Goal: Check status

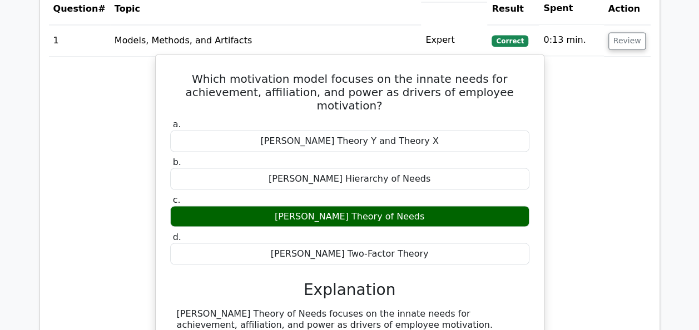
scroll to position [834, 0]
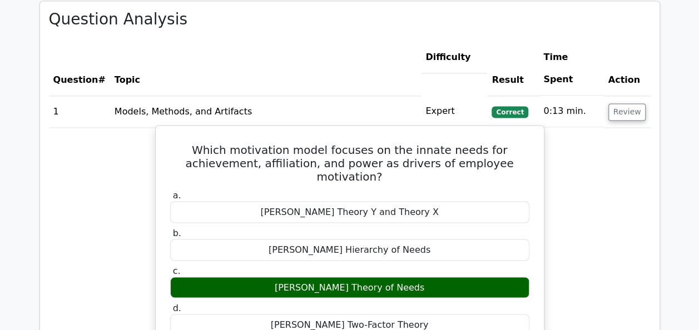
drag, startPoint x: 170, startPoint y: 120, endPoint x: 433, endPoint y: 280, distance: 307.6
copy div "Which motivation model focuses on the innate needs for achievement, affiliation…"
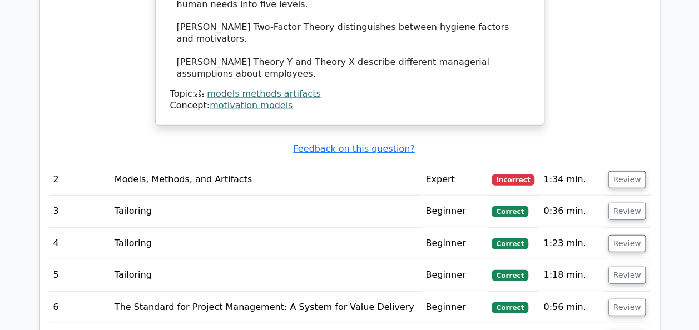
scroll to position [1280, 0]
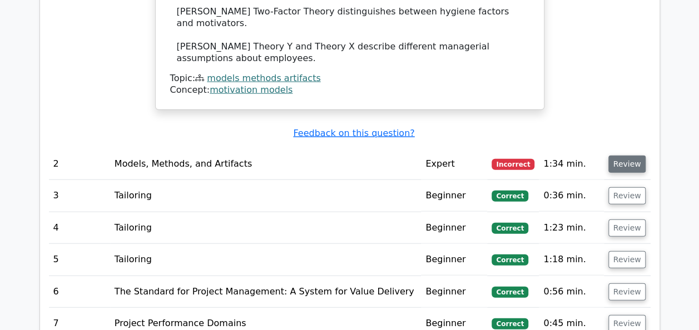
click at [638, 156] on button "Review" at bounding box center [628, 164] width 38 height 17
click at [622, 156] on button "Review" at bounding box center [628, 164] width 38 height 17
click at [621, 156] on button "Review" at bounding box center [628, 164] width 38 height 17
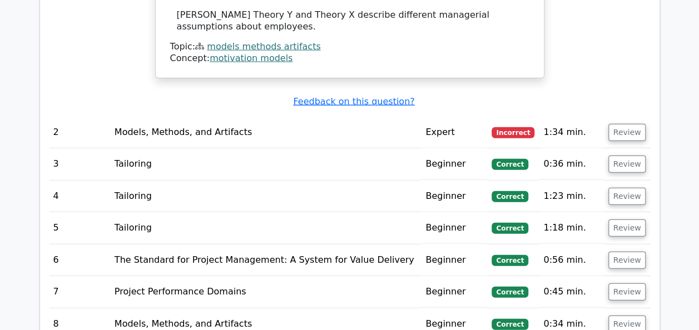
scroll to position [1335, 0]
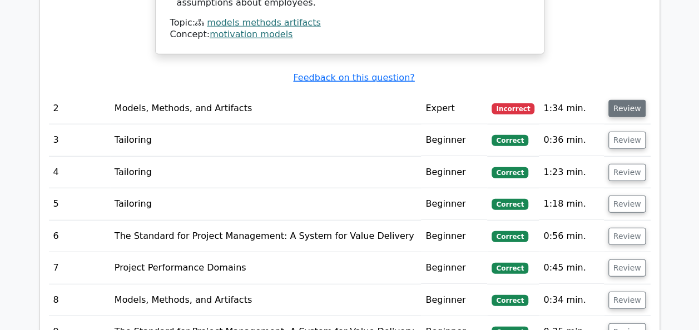
click at [626, 100] on button "Review" at bounding box center [628, 108] width 38 height 17
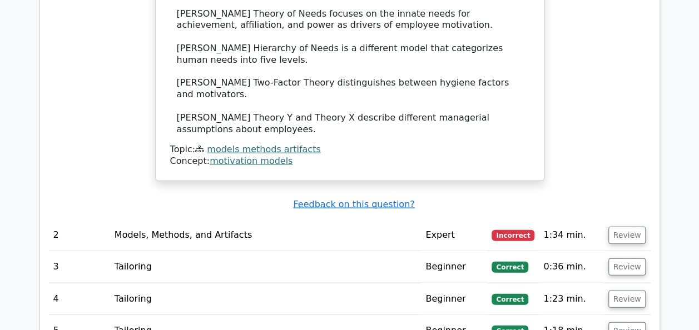
scroll to position [1224, 0]
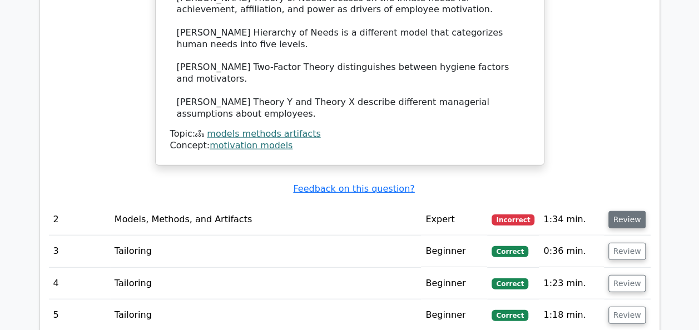
click at [633, 211] on button "Review" at bounding box center [628, 219] width 38 height 17
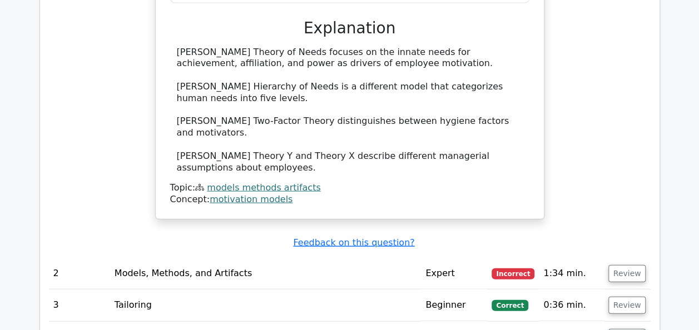
scroll to position [1168, 0]
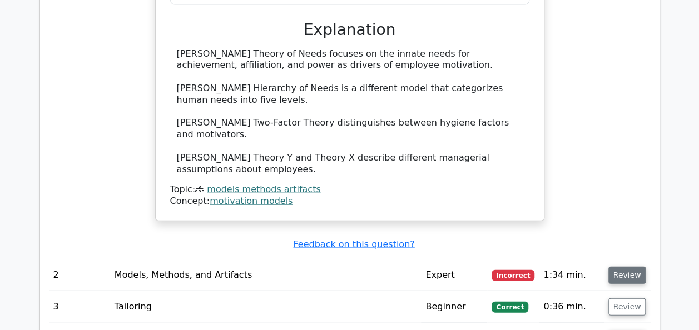
click at [624, 267] on button "Review" at bounding box center [628, 275] width 38 height 17
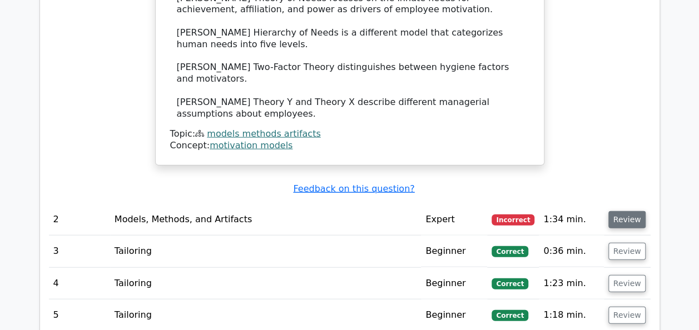
click at [618, 211] on button "Review" at bounding box center [628, 219] width 38 height 17
click at [624, 211] on button "Review" at bounding box center [628, 219] width 38 height 17
click at [625, 211] on button "Review" at bounding box center [628, 219] width 38 height 17
